Goal: Task Accomplishment & Management: Complete application form

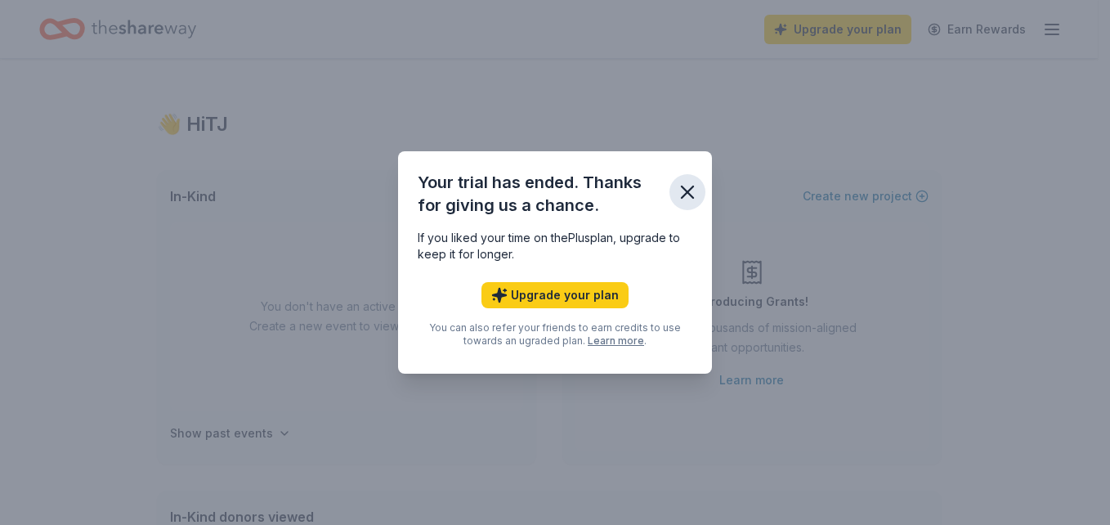
click at [689, 190] on icon "button" at bounding box center [687, 191] width 11 height 11
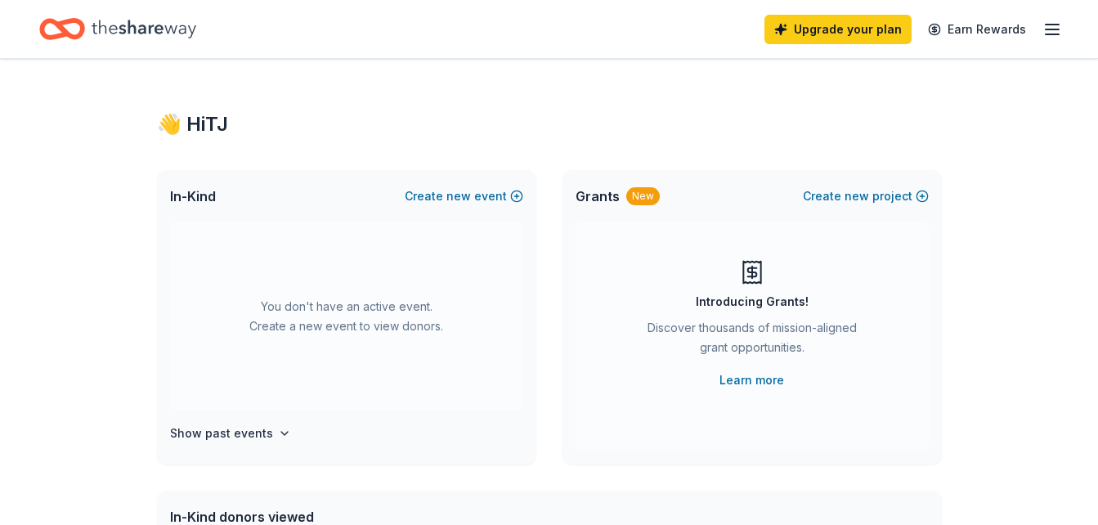
click at [135, 14] on icon "Home" at bounding box center [144, 29] width 105 height 34
click at [168, 31] on icon "Home" at bounding box center [144, 29] width 105 height 34
click at [1080, 18] on div "Upgrade your plan Earn Rewards" at bounding box center [549, 29] width 1098 height 58
click at [1064, 31] on div "Upgrade your plan Earn Rewards" at bounding box center [549, 29] width 1098 height 58
click at [1050, 26] on icon "button" at bounding box center [1052, 30] width 20 height 20
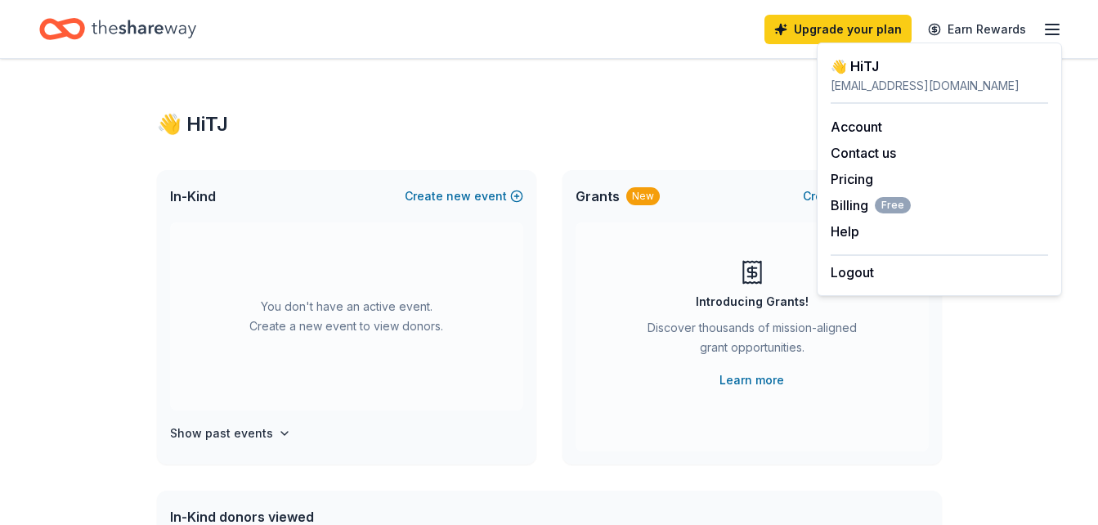
click at [149, 38] on icon "Home" at bounding box center [144, 29] width 105 height 34
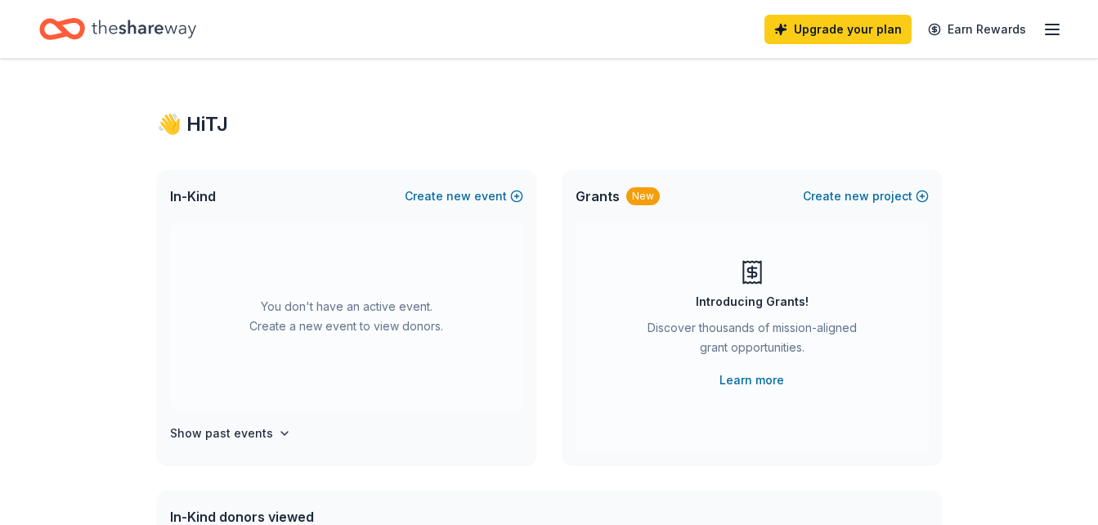
click at [81, 30] on icon "Home" at bounding box center [69, 28] width 25 height 16
click at [476, 193] on button "Create new event" at bounding box center [464, 196] width 119 height 20
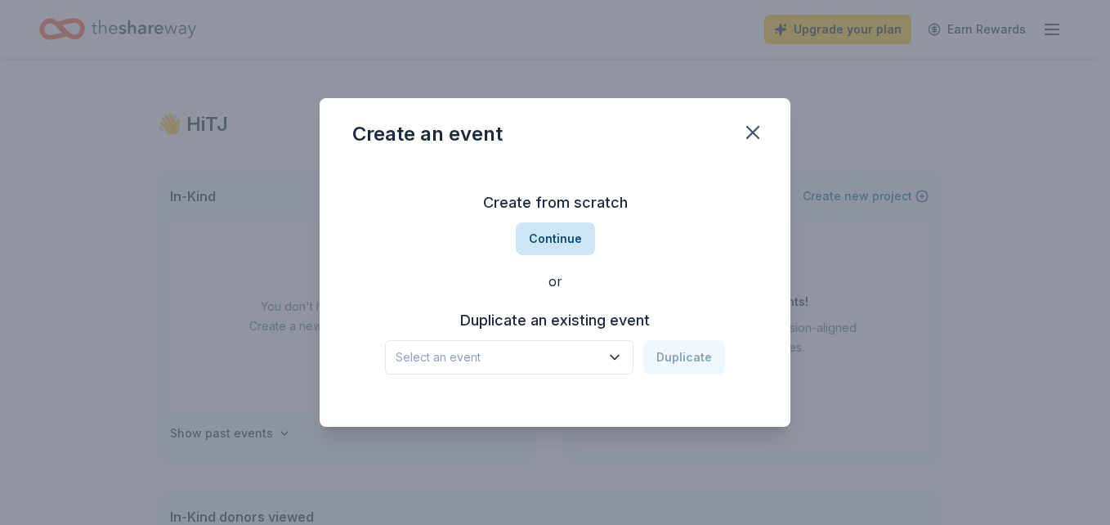
click at [569, 240] on button "Continue" at bounding box center [555, 238] width 79 height 33
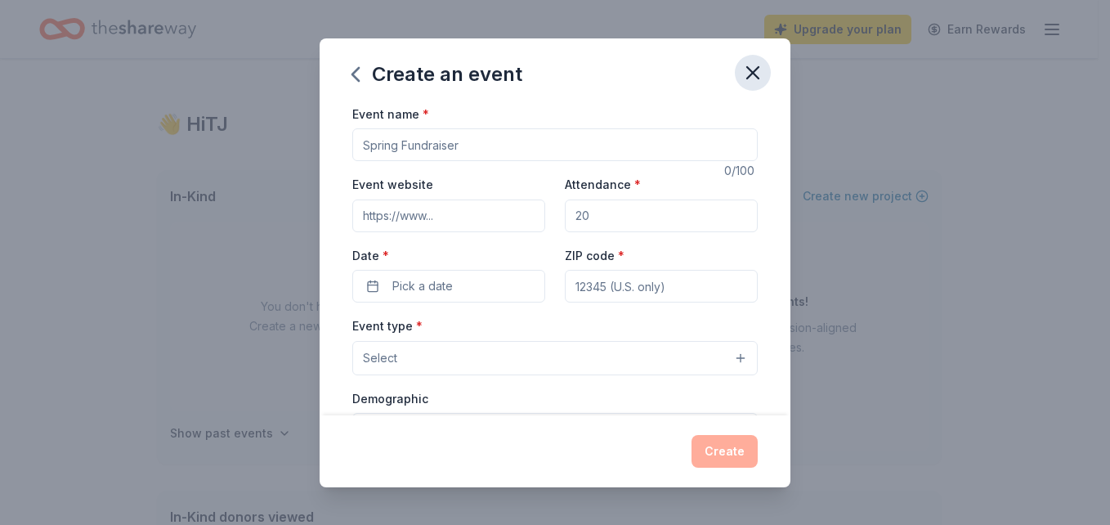
click at [753, 80] on icon "button" at bounding box center [752, 72] width 23 height 23
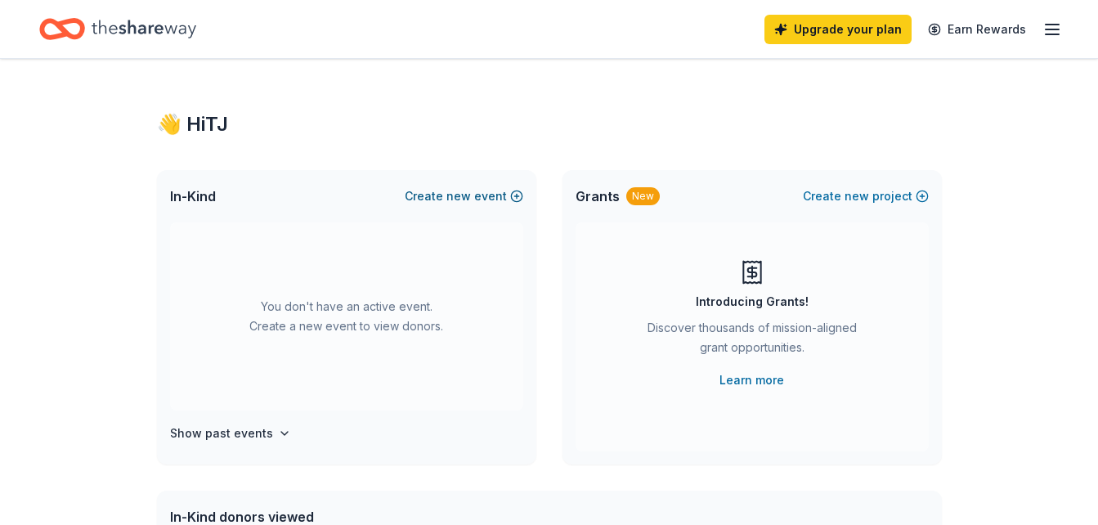
click at [469, 191] on span "new" at bounding box center [458, 196] width 25 height 20
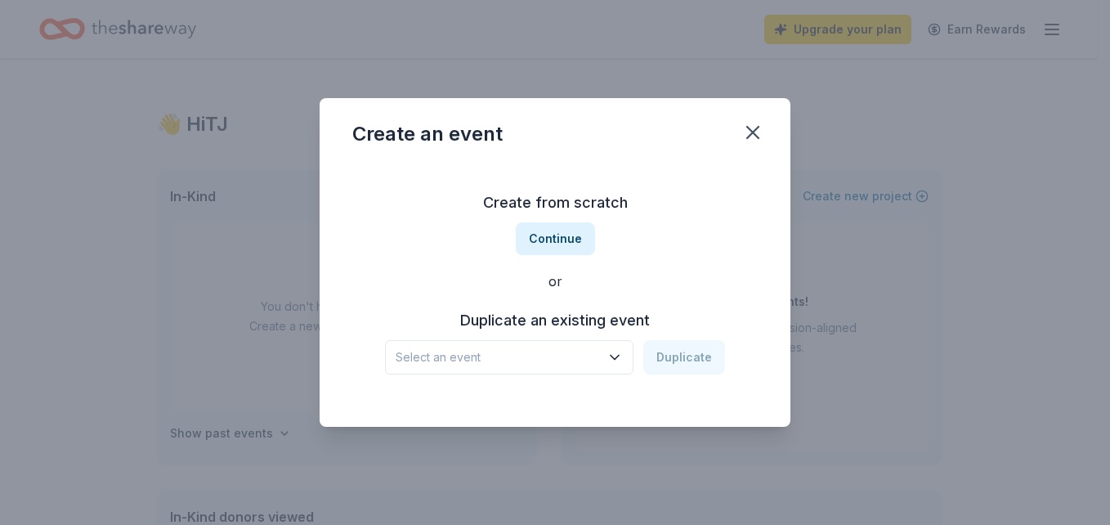
click at [551, 358] on span "Select an event" at bounding box center [498, 357] width 204 height 20
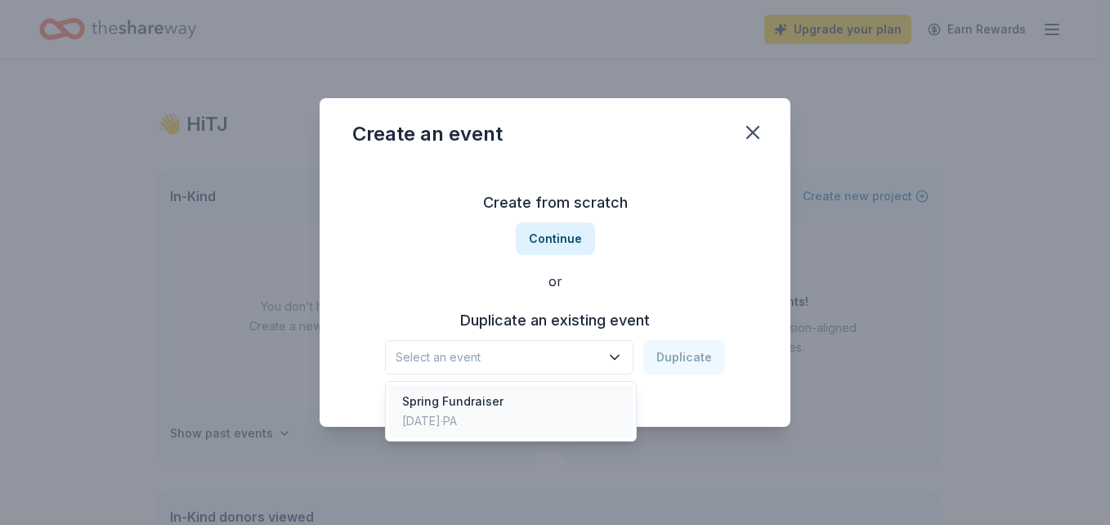
click at [510, 418] on div "Spring Fundraiser [DATE] · [GEOGRAPHIC_DATA]" at bounding box center [511, 411] width 244 height 52
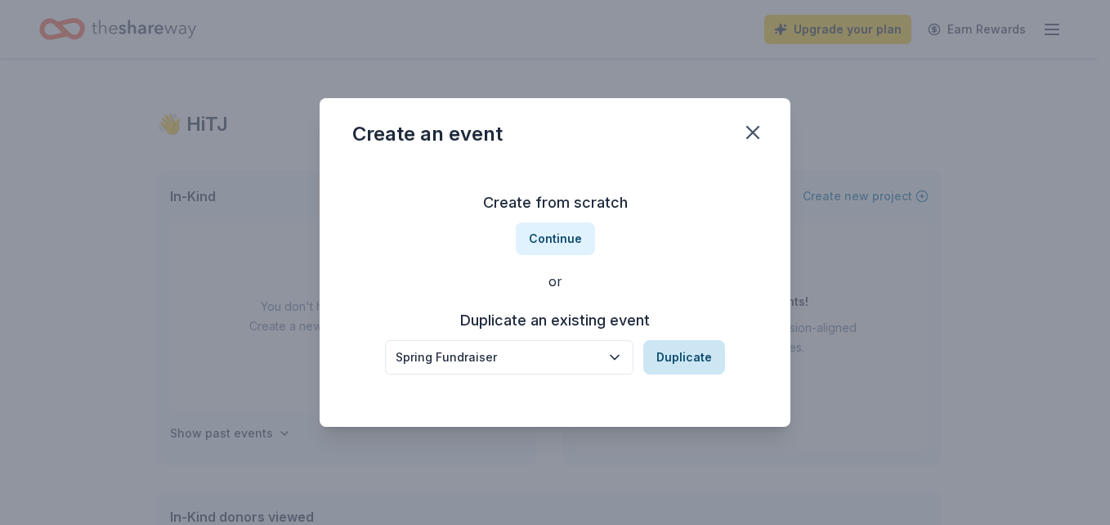
click at [695, 351] on button "Duplicate" at bounding box center [684, 357] width 82 height 34
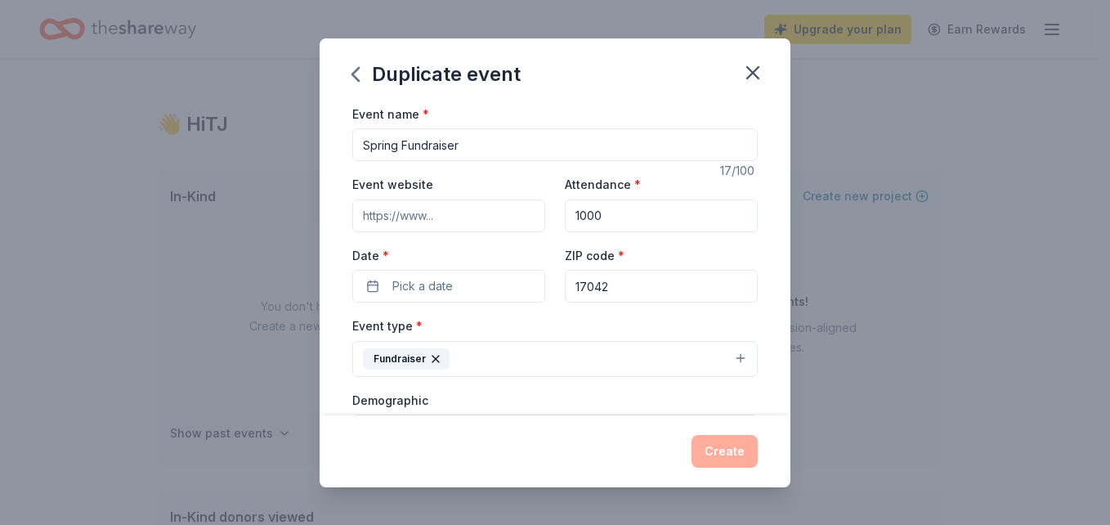
click at [723, 454] on div "Create" at bounding box center [554, 451] width 405 height 33
click at [473, 284] on button "Pick a date" at bounding box center [448, 286] width 193 height 33
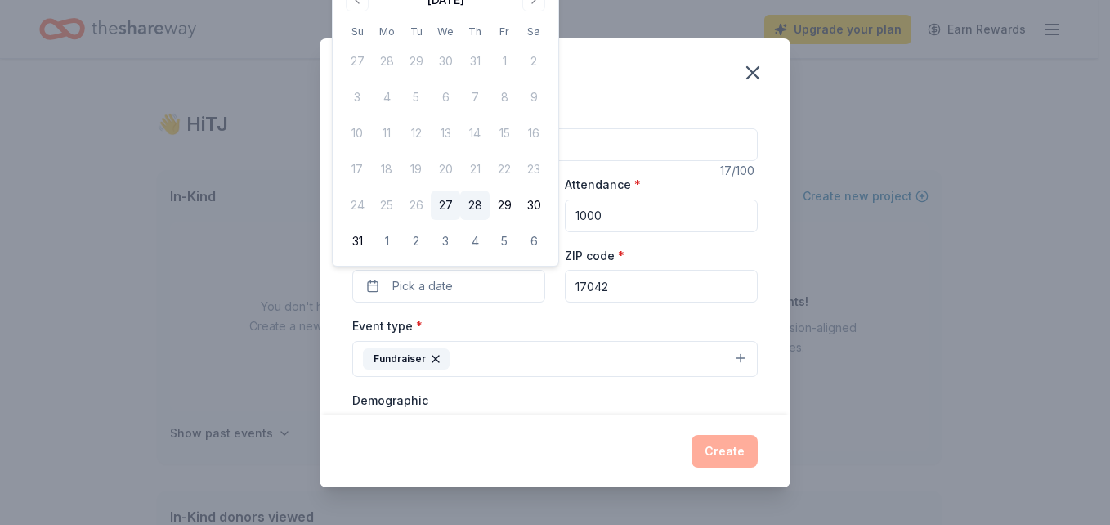
click at [477, 208] on button "28" at bounding box center [474, 204] width 29 height 29
click at [726, 450] on button "Create" at bounding box center [725, 451] width 66 height 33
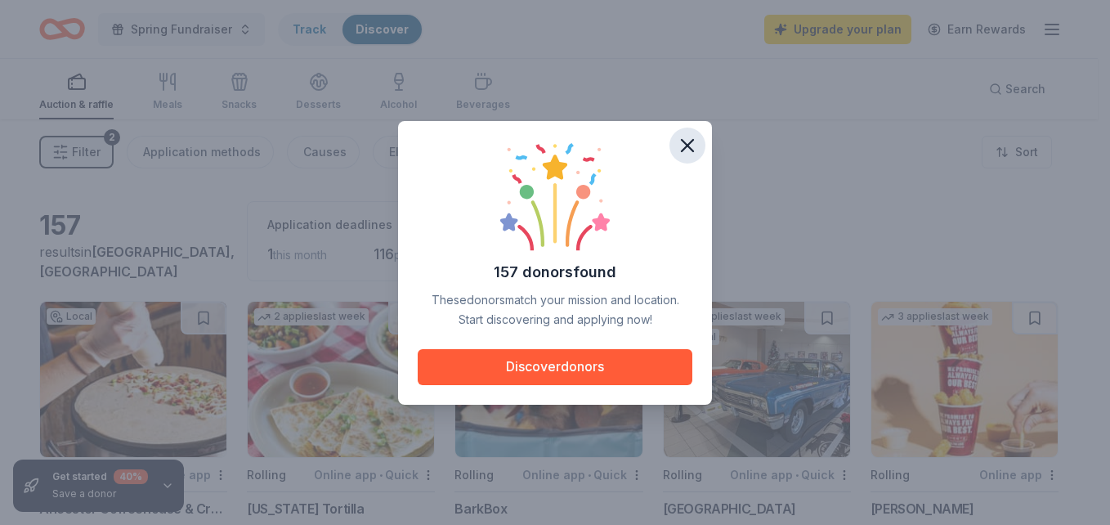
click at [686, 141] on icon "button" at bounding box center [687, 145] width 23 height 23
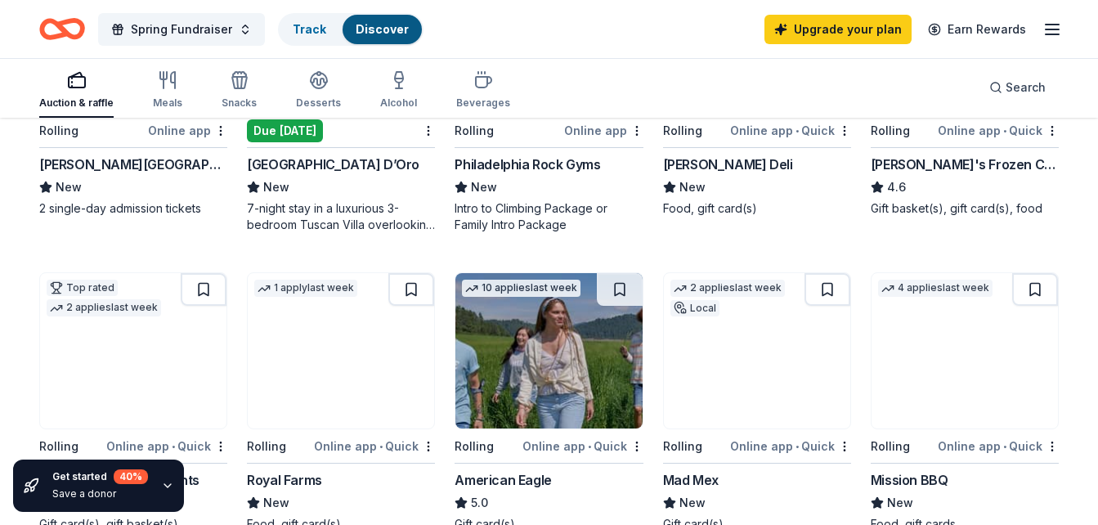
scroll to position [899, 0]
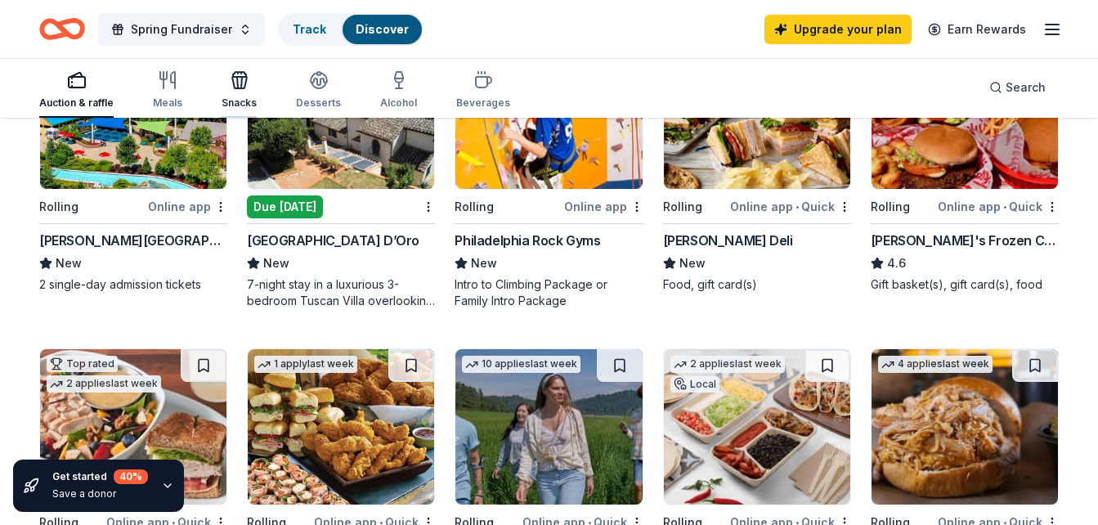
click at [240, 96] on div "Snacks" at bounding box center [239, 89] width 35 height 39
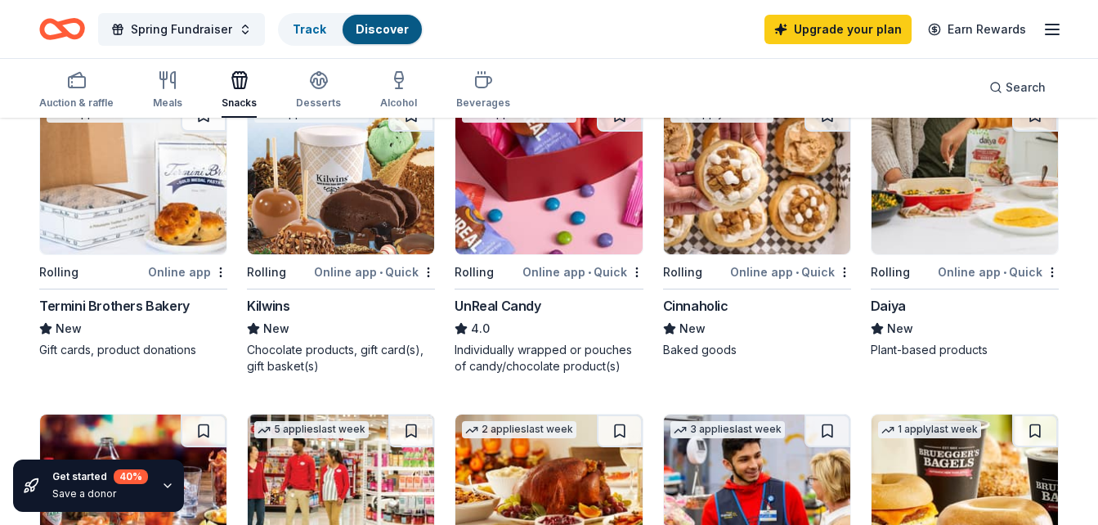
scroll to position [736, 0]
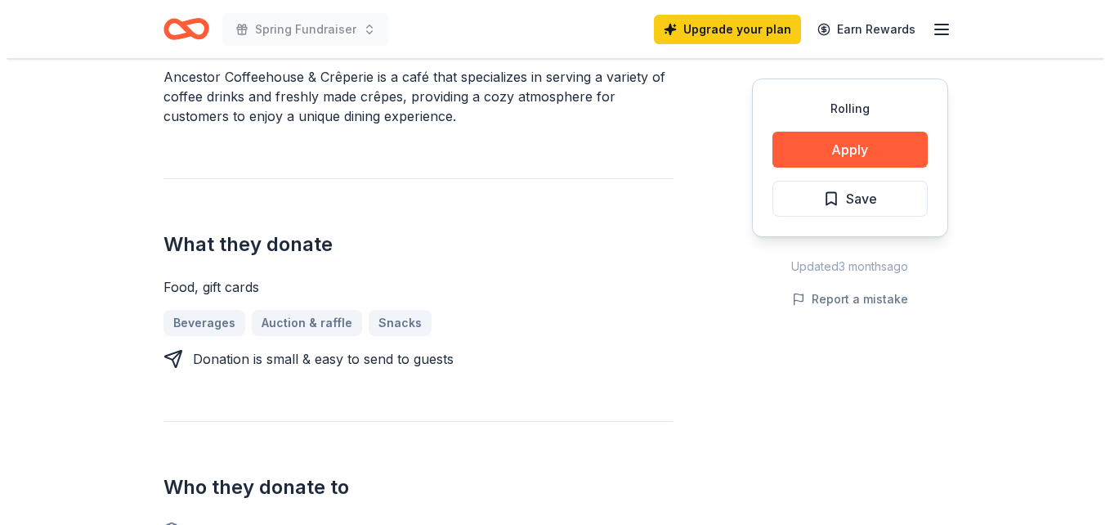
scroll to position [572, 0]
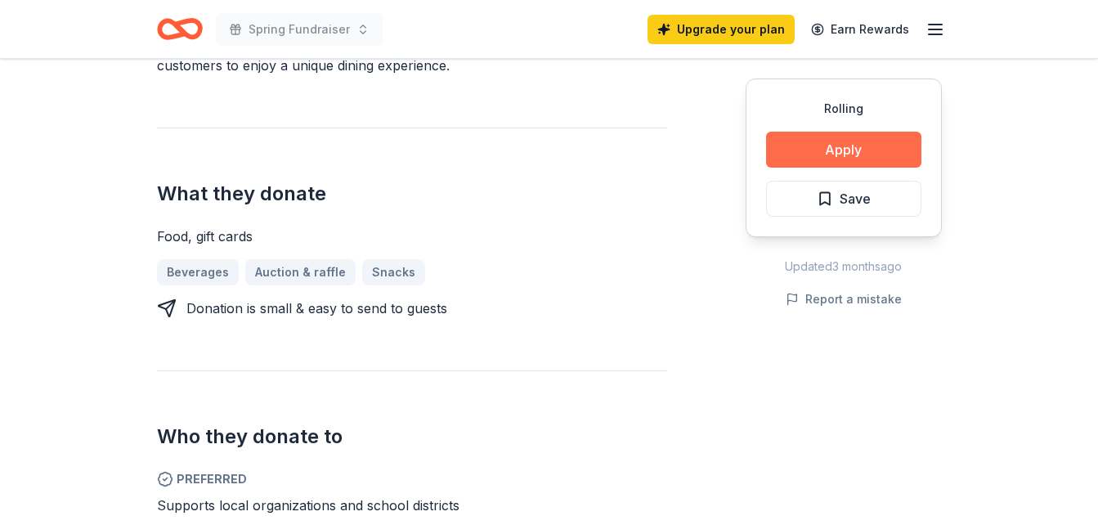
click at [815, 144] on button "Apply" at bounding box center [843, 150] width 155 height 36
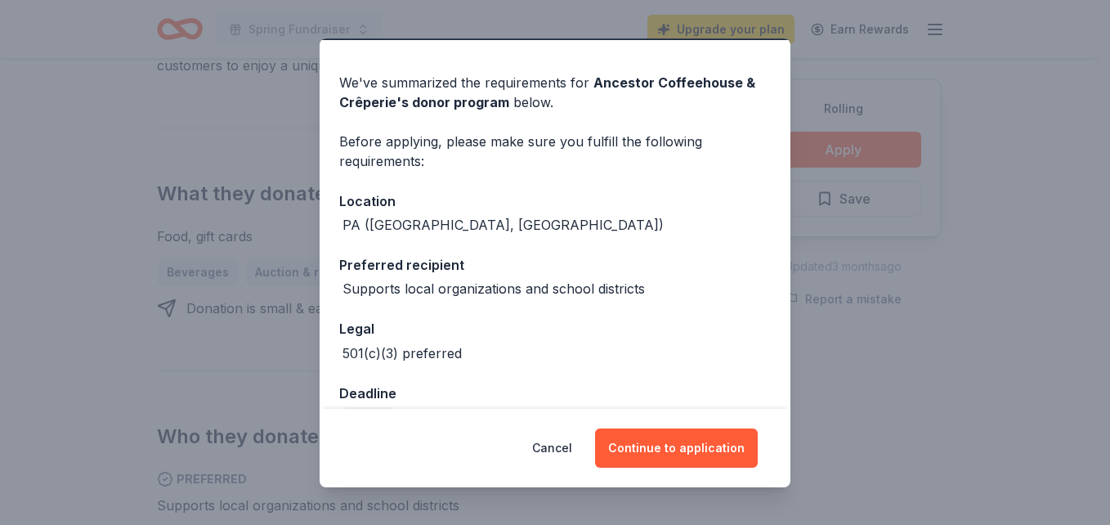
scroll to position [86, 0]
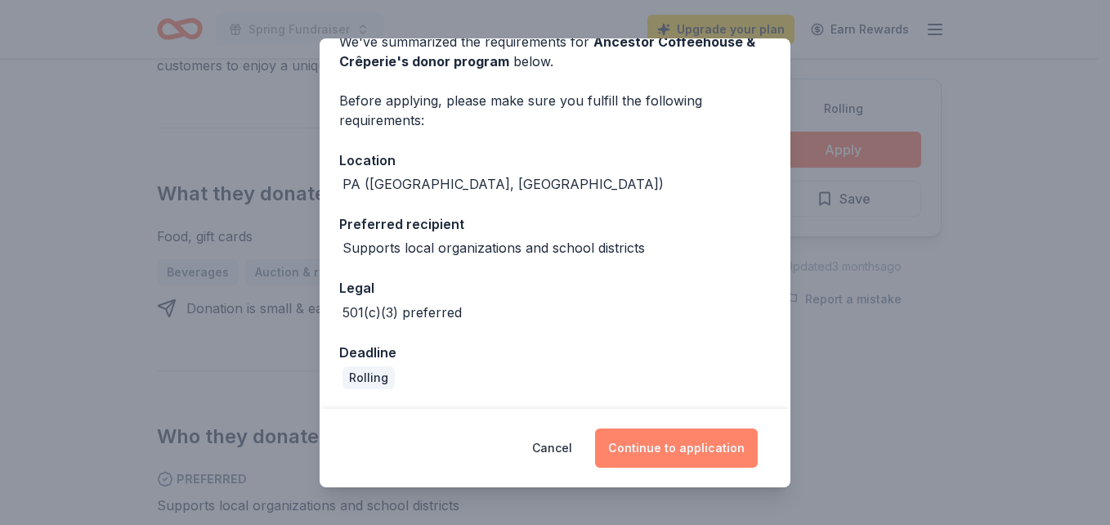
click at [692, 442] on button "Continue to application" at bounding box center [676, 447] width 163 height 39
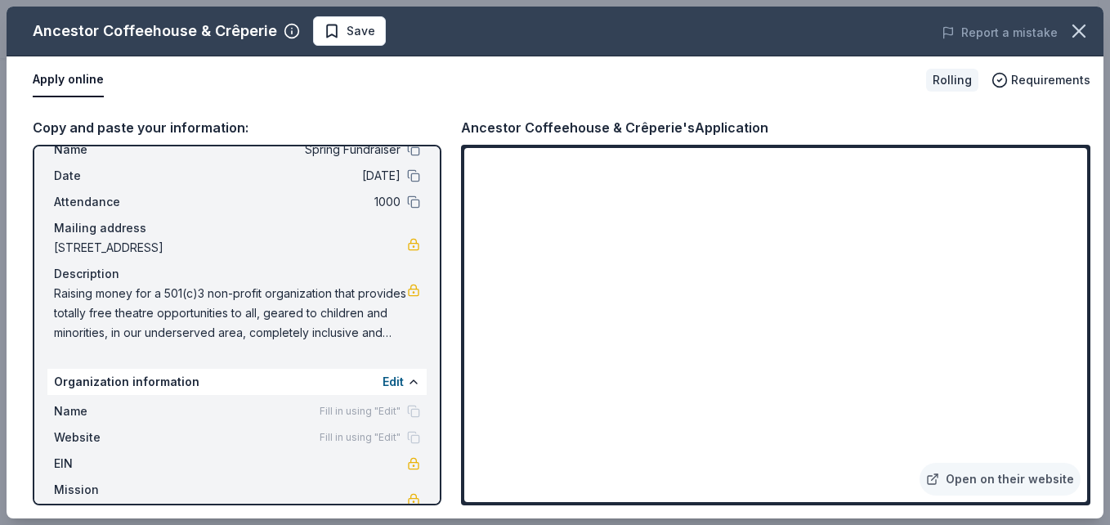
scroll to position [87, 0]
